Goal: Complete application form

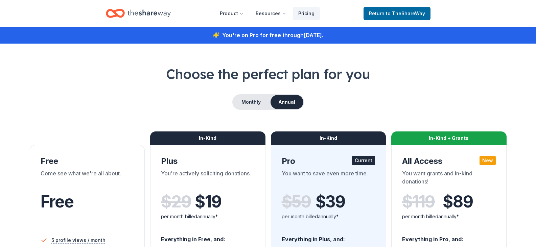
click at [145, 12] on icon "Home" at bounding box center [148, 12] width 43 height 7
click at [403, 11] on span "to TheShareWay" at bounding box center [405, 13] width 39 height 6
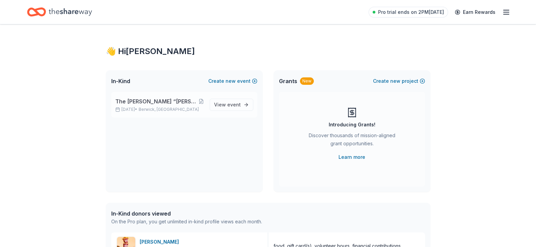
click at [155, 103] on span "The [PERSON_NAME] “[PERSON_NAME]” [PERSON_NAME] Scholarship Fund" at bounding box center [156, 101] width 83 height 8
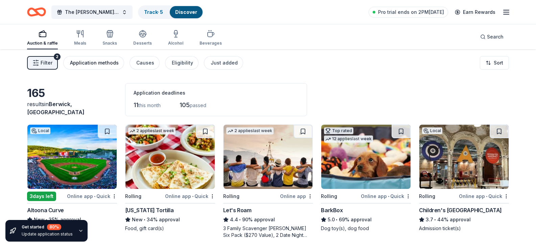
click at [103, 63] on div "Application methods" at bounding box center [94, 63] width 49 height 8
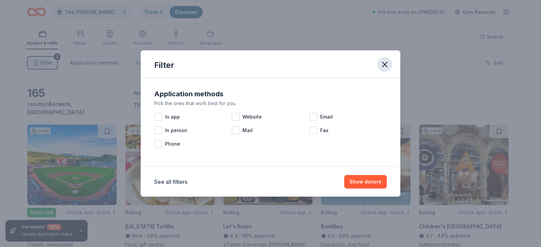
click at [383, 63] on icon "button" at bounding box center [384, 64] width 5 height 5
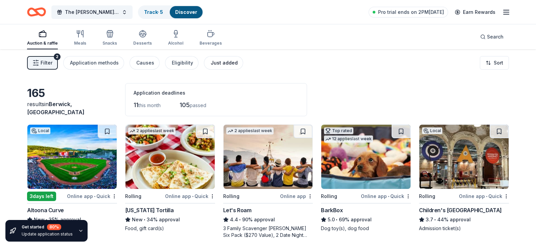
click at [218, 62] on div "Just added" at bounding box center [223, 63] width 27 height 8
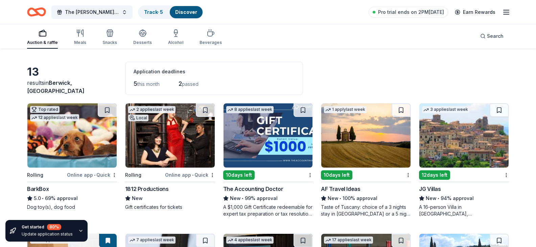
scroll to position [10, 0]
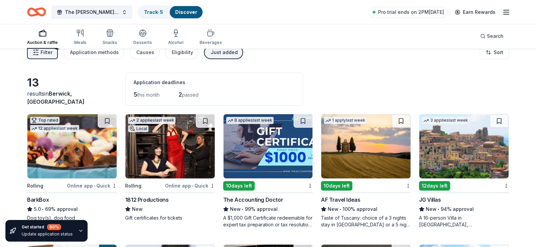
click at [44, 33] on icon "button" at bounding box center [43, 33] width 8 height 8
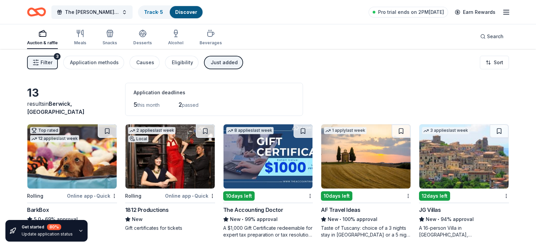
scroll to position [0, 0]
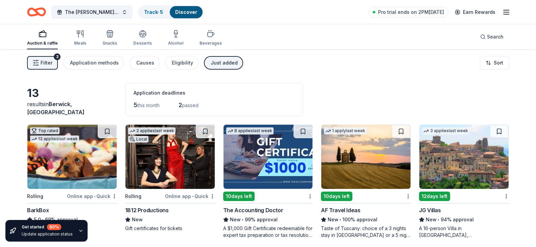
click at [42, 35] on icon "button" at bounding box center [43, 34] width 8 height 8
click at [42, 36] on rect "button" at bounding box center [42, 34] width 7 height 4
click at [43, 38] on div "Auction & raffle" at bounding box center [42, 38] width 31 height 16
click at [93, 62] on div "Application methods" at bounding box center [94, 63] width 49 height 8
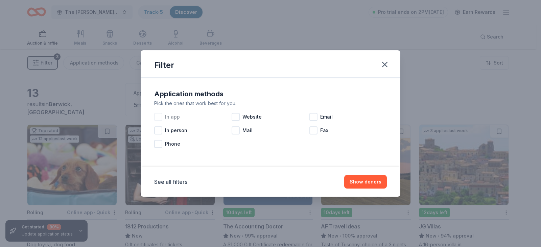
click at [157, 115] on div at bounding box center [158, 117] width 8 height 8
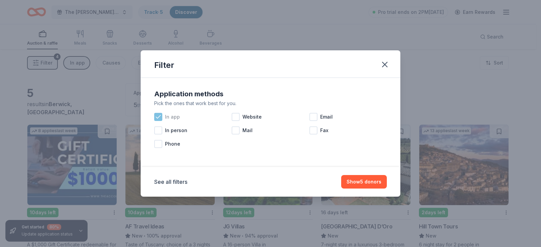
click at [160, 117] on icon at bounding box center [158, 117] width 7 height 7
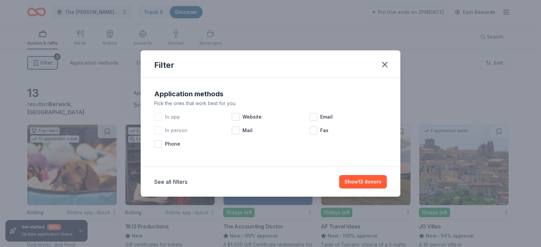
drag, startPoint x: 160, startPoint y: 129, endPoint x: 163, endPoint y: 132, distance: 3.7
click at [160, 130] on div at bounding box center [158, 130] width 8 height 8
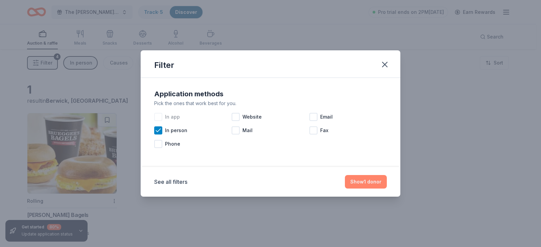
click at [369, 181] on button "Show 1 donor" at bounding box center [366, 182] width 42 height 14
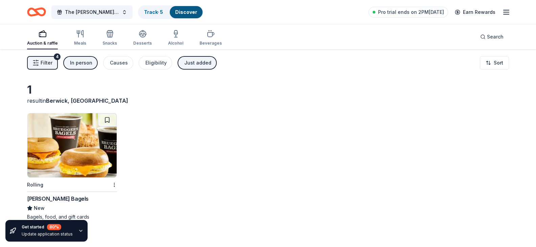
click at [198, 61] on div "Just added" at bounding box center [197, 63] width 27 height 8
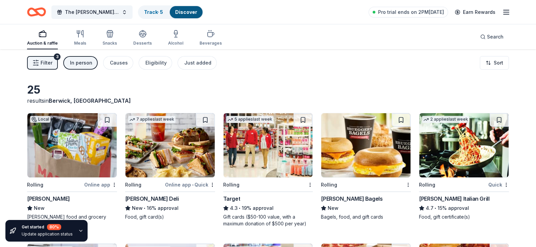
click at [79, 60] on div "In person" at bounding box center [81, 63] width 22 height 8
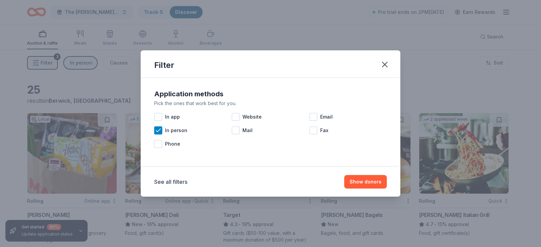
click at [430, 67] on div "Filter Application methods Pick the ones that work best for you. In app Website…" at bounding box center [270, 123] width 541 height 247
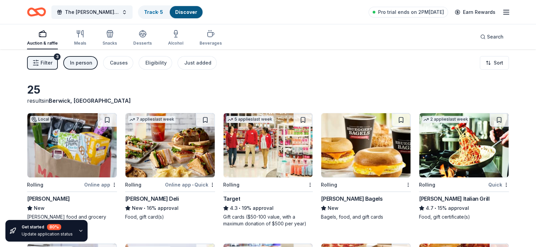
click at [79, 62] on div "In person" at bounding box center [81, 63] width 22 height 8
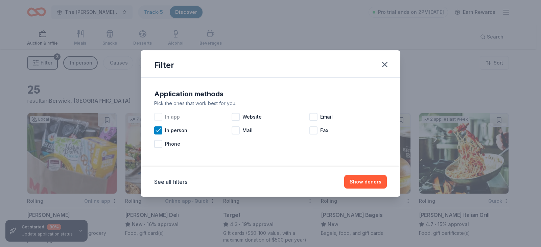
click at [158, 116] on div at bounding box center [158, 117] width 8 height 8
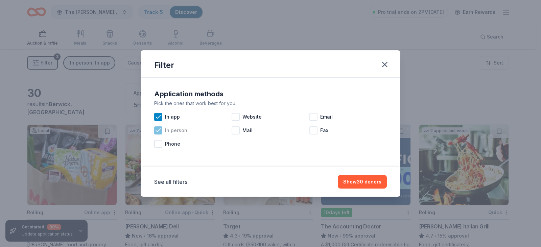
click at [158, 129] on icon at bounding box center [158, 130] width 7 height 7
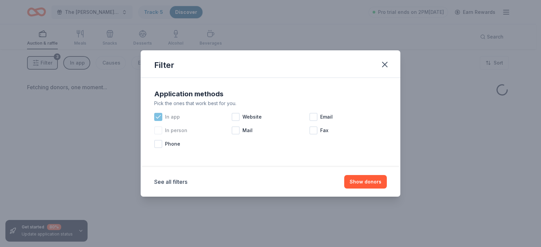
click at [159, 115] on icon at bounding box center [158, 117] width 7 height 7
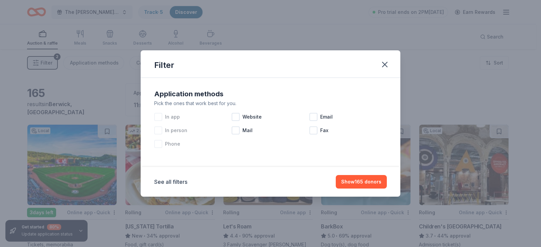
click at [157, 145] on div at bounding box center [158, 144] width 8 height 8
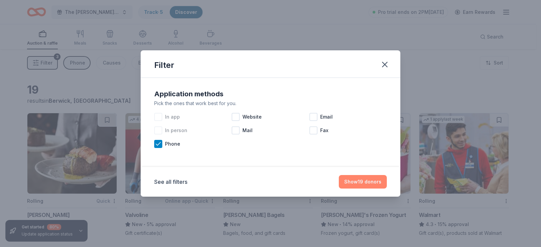
click at [366, 179] on button "Show 19 donors" at bounding box center [363, 182] width 48 height 14
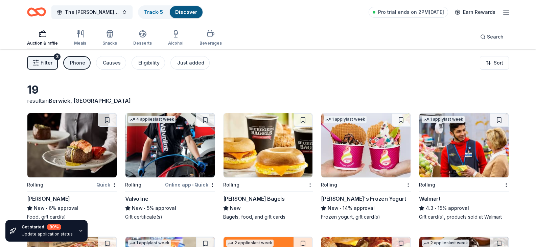
click at [75, 63] on div "Phone" at bounding box center [77, 63] width 15 height 8
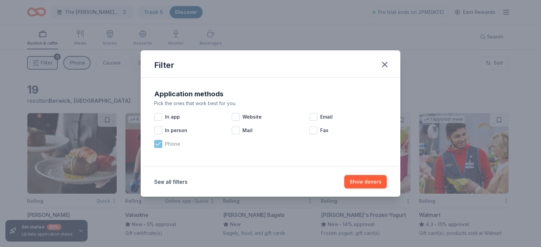
click at [157, 145] on icon at bounding box center [158, 143] width 4 height 3
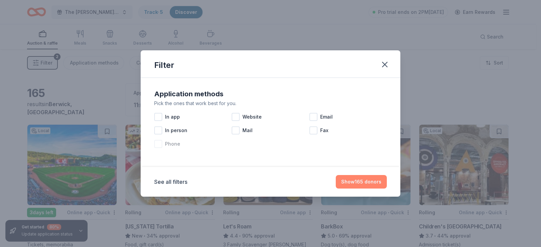
click at [373, 180] on button "Show 165 donors" at bounding box center [361, 182] width 51 height 14
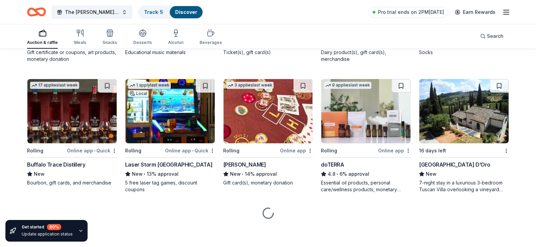
scroll to position [980, 0]
click at [276, 24] on div "Online app • Quick" at bounding box center [288, 20] width 50 height 8
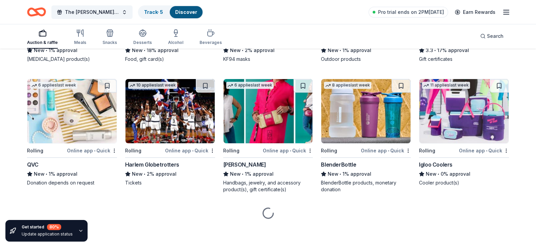
scroll to position [3320, 0]
click at [150, 10] on link "Track · 5" at bounding box center [153, 12] width 19 height 6
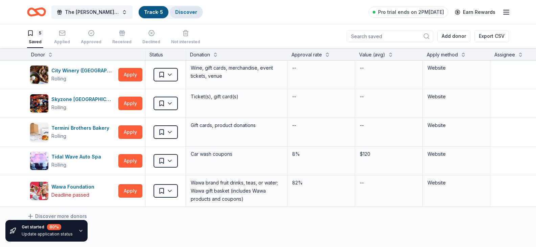
click at [189, 9] on link "Discover" at bounding box center [186, 12] width 22 height 6
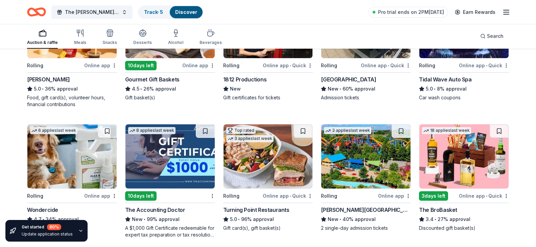
scroll to position [270, 0]
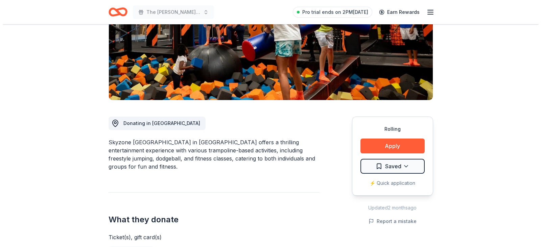
scroll to position [135, 0]
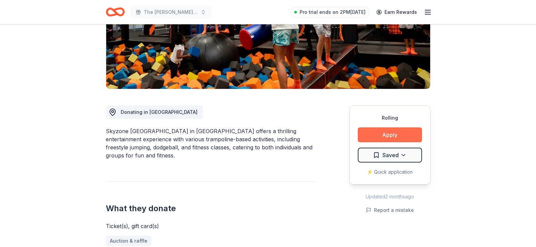
click at [392, 127] on button "Apply" at bounding box center [389, 134] width 64 height 15
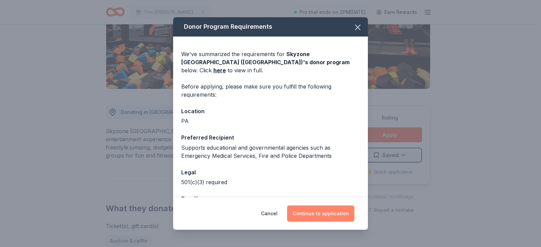
click at [330, 214] on button "Continue to application" at bounding box center [320, 213] width 67 height 16
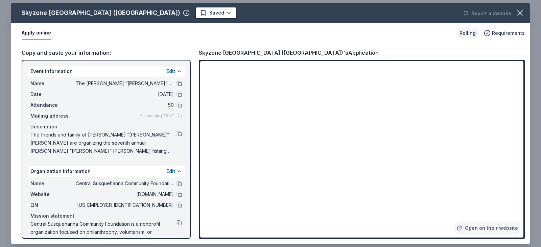
click at [176, 82] on button at bounding box center [178, 83] width 5 height 5
